Goal: Check status: Verify the current state of an ongoing process or item

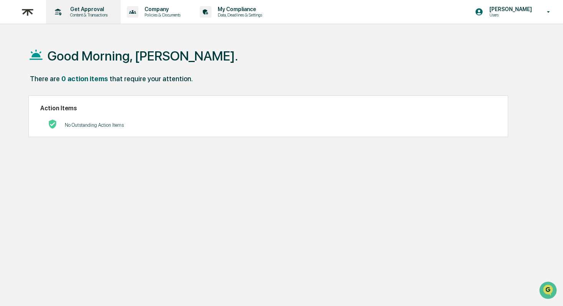
click at [76, 11] on p "Get Approval" at bounding box center [88, 9] width 48 height 6
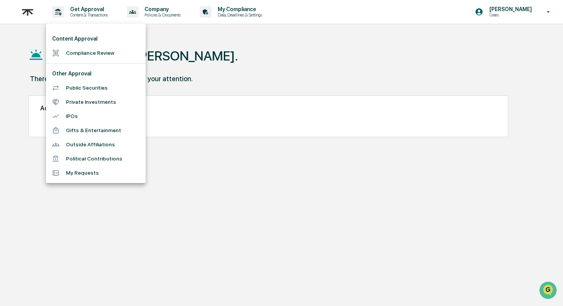
click at [97, 52] on li "Compliance Review" at bounding box center [96, 53] width 100 height 14
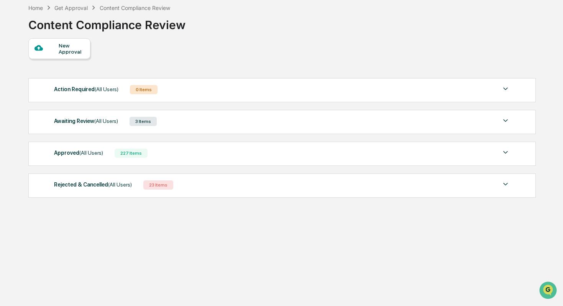
scroll to position [44, 0]
click at [207, 174] on div "Rejected & Cancelled (All Users) 23 Items File Name Review Id Created Date Requ…" at bounding box center [282, 186] width 508 height 24
click at [192, 148] on div "Approved (All Users) 227 Items" at bounding box center [282, 153] width 456 height 11
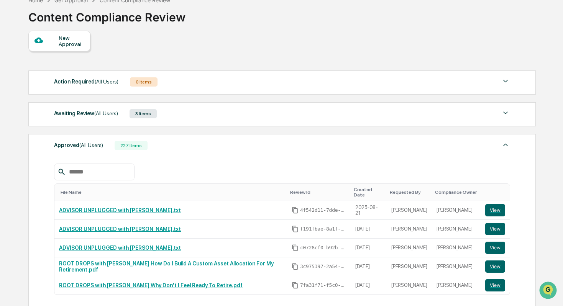
click at [86, 177] on input "text" at bounding box center [98, 172] width 65 height 10
paste input "**********"
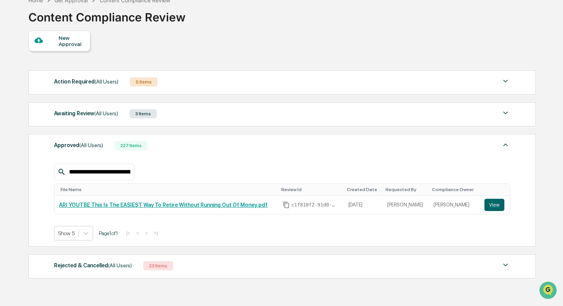
type input "**********"
click at [494, 202] on button "View" at bounding box center [495, 205] width 20 height 12
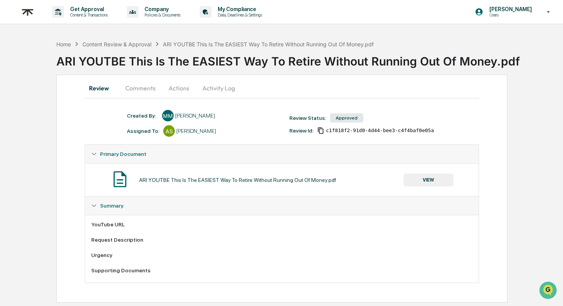
click at [418, 179] on button "VIEW" at bounding box center [429, 180] width 50 height 13
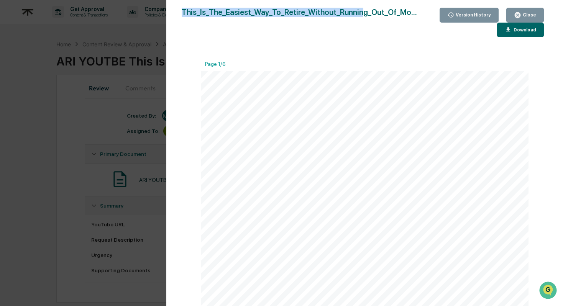
drag, startPoint x: 183, startPoint y: 11, endPoint x: 359, endPoint y: 10, distance: 176.8
click at [359, 10] on div "This_Is_The_Easiest_Way_To_Retire_Without_Running_Out_Of_Mo..." at bounding box center [299, 23] width 235 height 30
drag, startPoint x: 361, startPoint y: 12, endPoint x: 126, endPoint y: 18, distance: 235.2
click at [126, 18] on div "Version History [DATE] 10:16 PM [PERSON_NAME] This_Is_The_Easiest_Way_To_Retire…" at bounding box center [281, 153] width 563 height 306
copy div "Version History [DATE] 10:16 PM [PERSON_NAME] This_Is_The_Easiest_Way_To_Retire…"
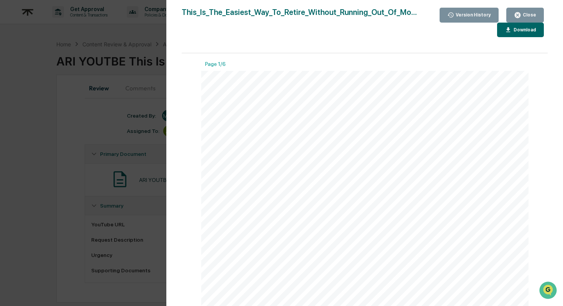
click at [110, 88] on div "Version History [DATE] 10:16 PM [PERSON_NAME] This_Is_The_Easiest_Way_To_Retire…" at bounding box center [281, 153] width 563 height 306
